Goal: Use online tool/utility: Utilize a website feature to perform a specific function

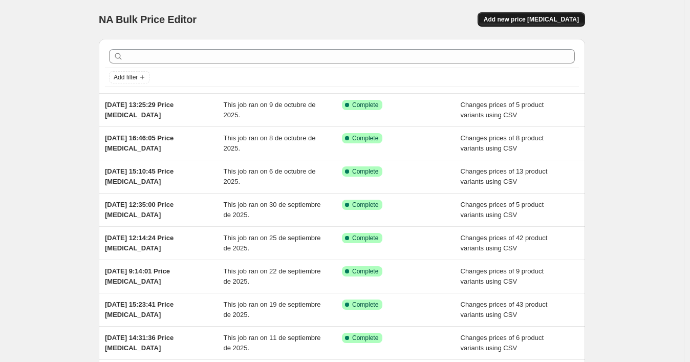
click at [528, 15] on span "Add new price [MEDICAL_DATA]" at bounding box center [531, 19] width 95 height 8
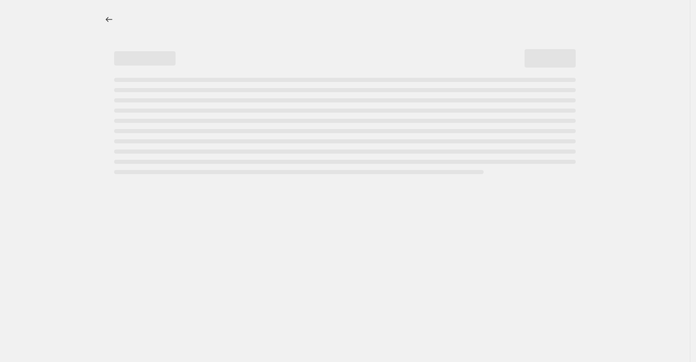
select select "percentage"
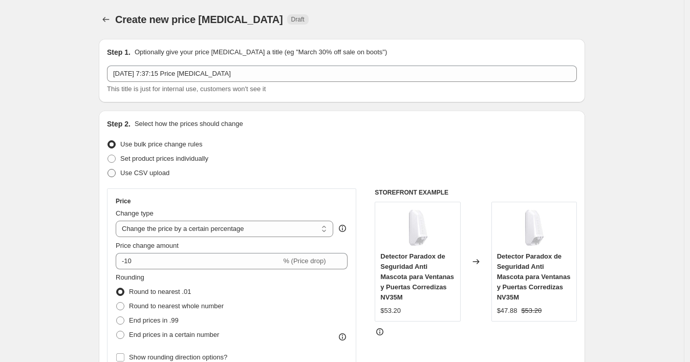
click at [161, 173] on span "Use CSV upload" at bounding box center [144, 173] width 49 height 8
click at [108, 169] on input "Use CSV upload" at bounding box center [107, 169] width 1 height 1
radio input "true"
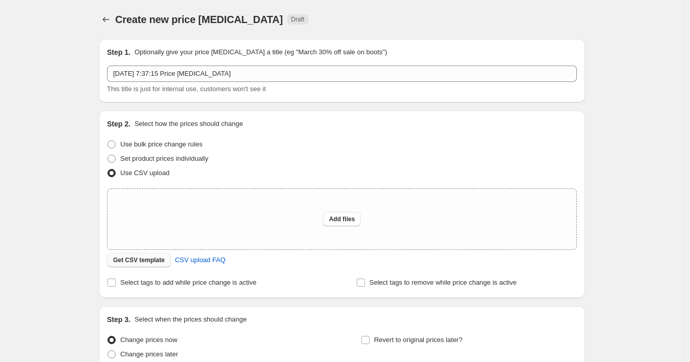
click at [148, 257] on span "Get CSV template" at bounding box center [139, 260] width 52 height 8
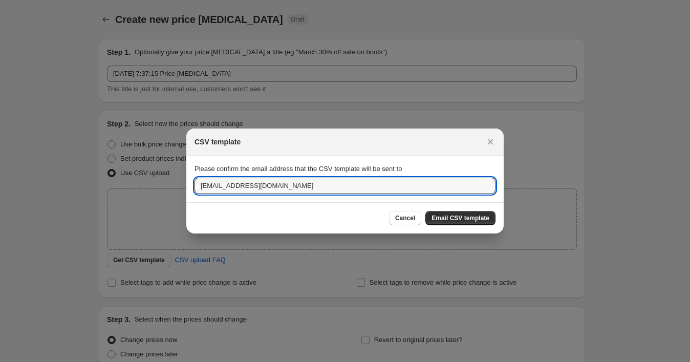
drag, startPoint x: 345, startPoint y: 187, endPoint x: 167, endPoint y: 186, distance: 178.1
paste input "wshopify738"
type input "[EMAIL_ADDRESS][DOMAIN_NAME]"
click at [452, 221] on span "Email CSV template" at bounding box center [460, 218] width 58 height 8
